Goal: Task Accomplishment & Management: Use online tool/utility

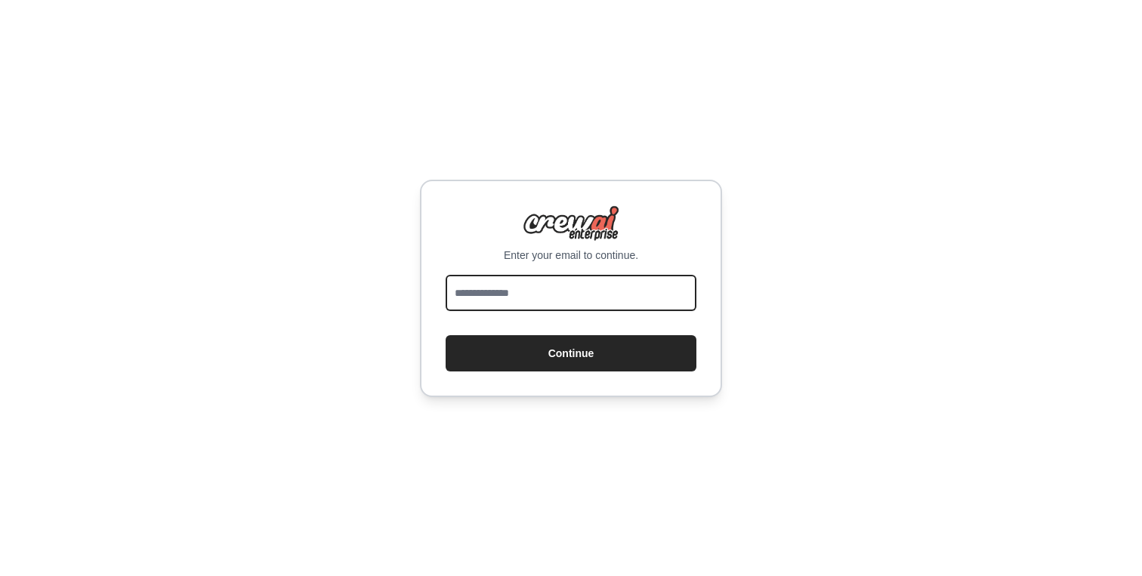
click at [576, 297] on input "email" at bounding box center [570, 293] width 251 height 36
type input "**********"
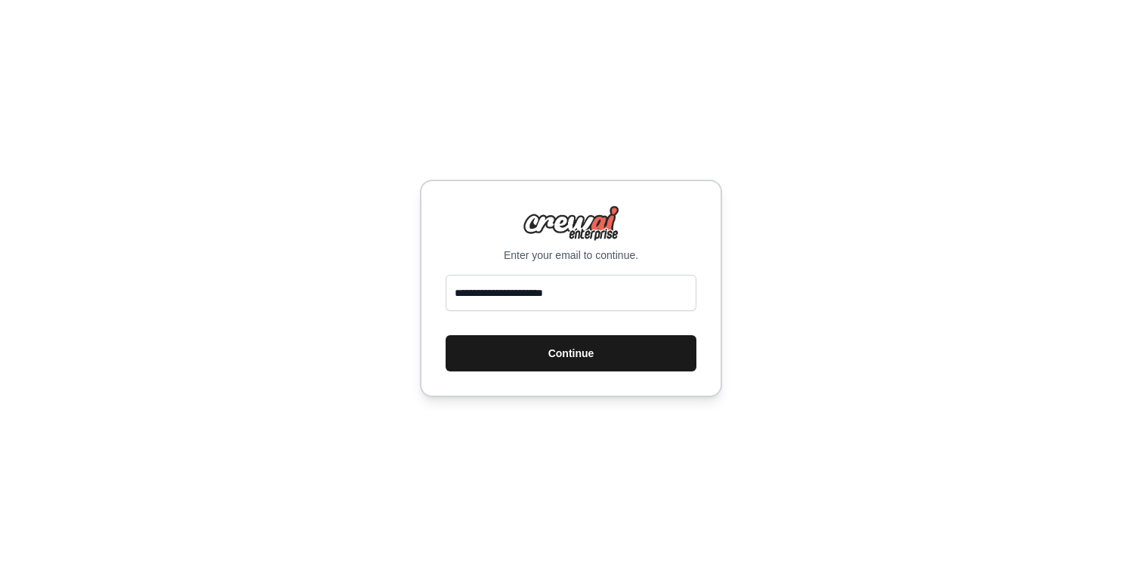
click at [538, 350] on button "Continue" at bounding box center [570, 353] width 251 height 36
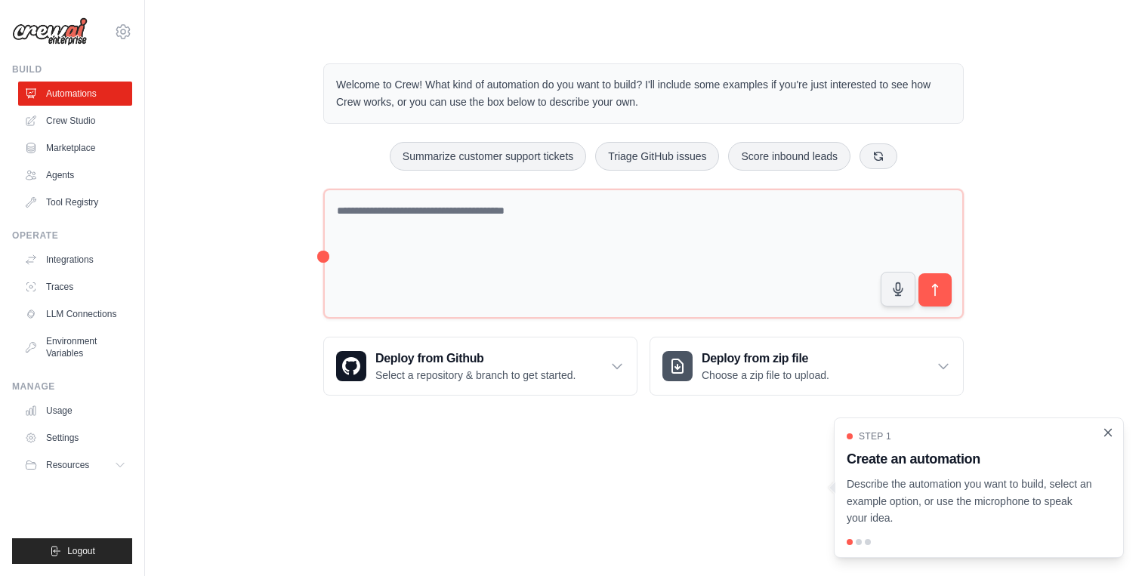
click at [1106, 432] on icon "Close walkthrough" at bounding box center [1108, 432] width 7 height 7
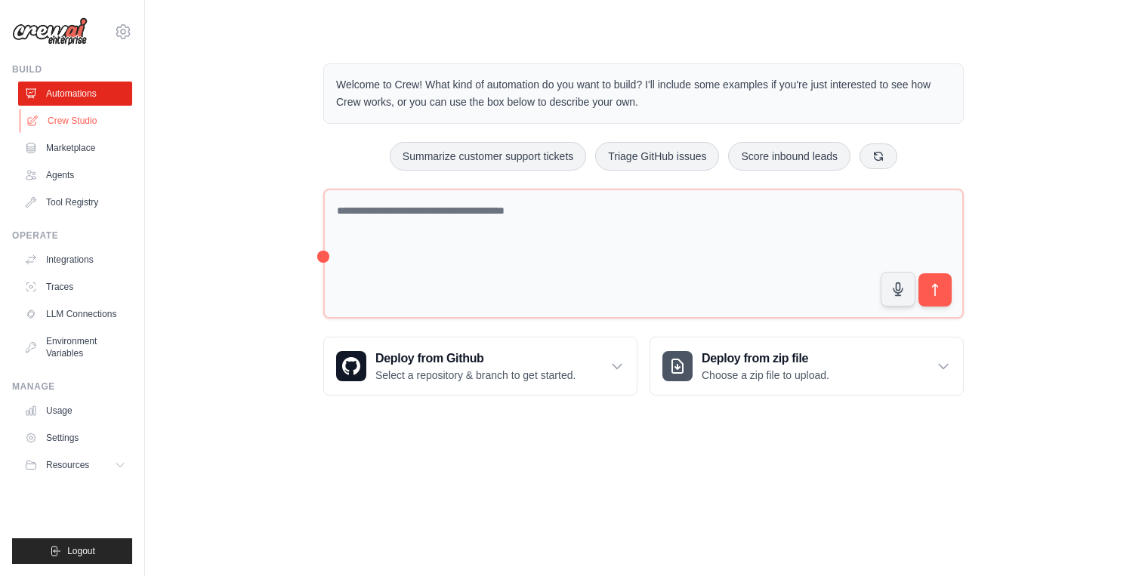
click at [103, 125] on link "Crew Studio" at bounding box center [77, 121] width 114 height 24
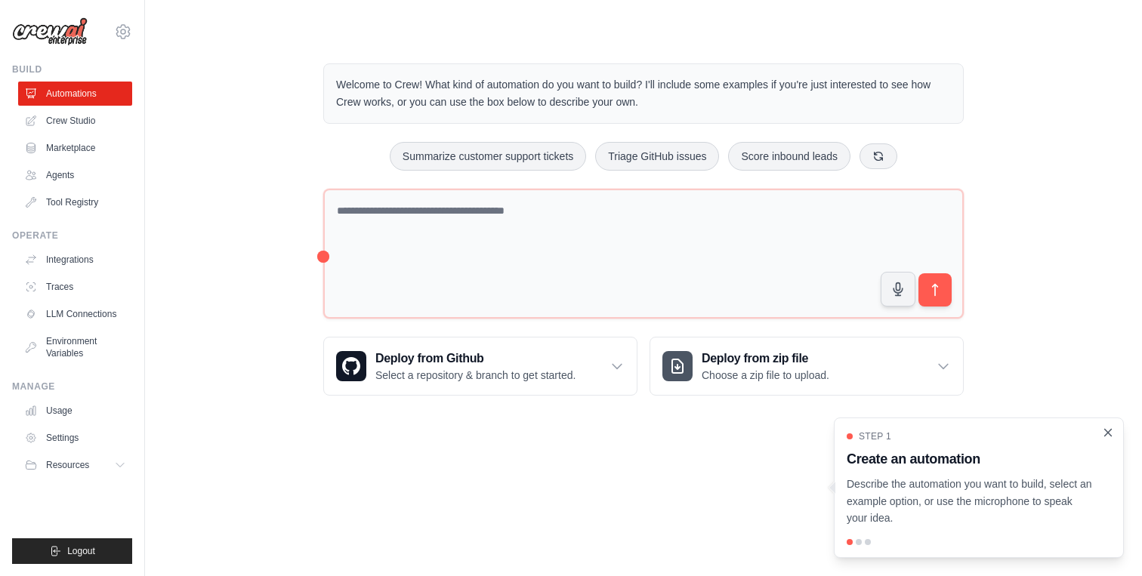
click at [1111, 429] on icon "Close walkthrough" at bounding box center [1108, 433] width 14 height 14
